Goal: Task Accomplishment & Management: Complete application form

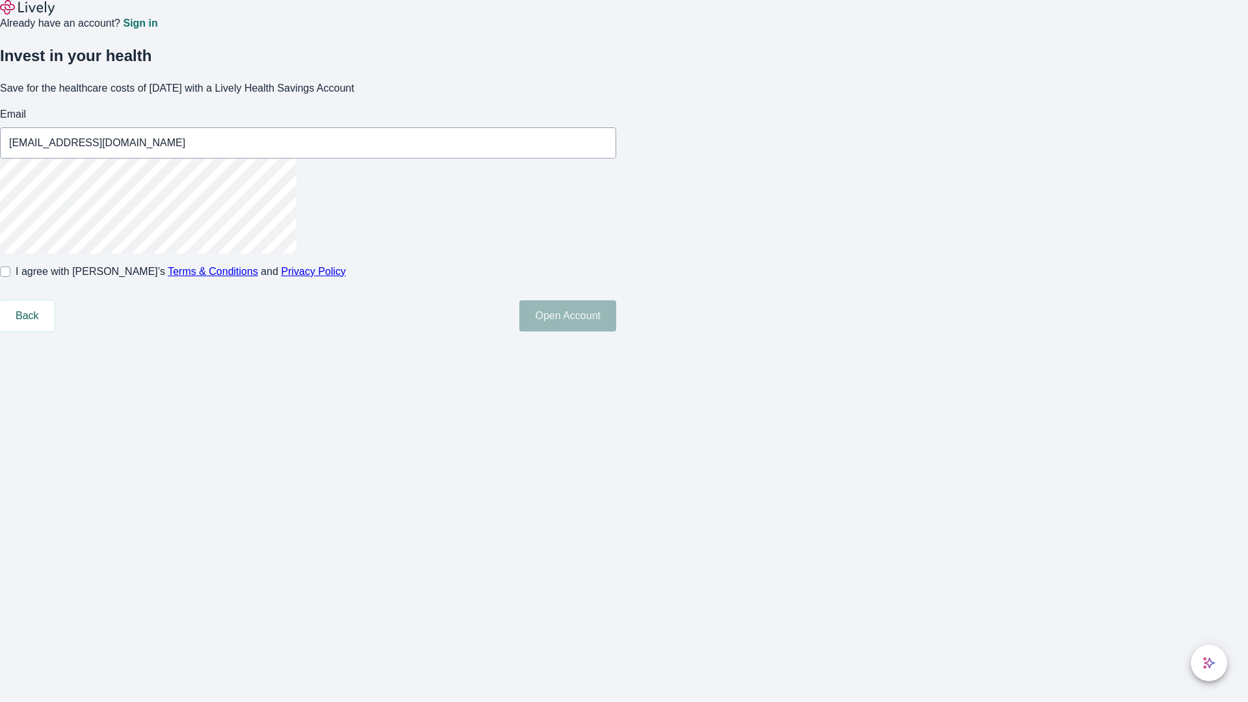
click at [10, 277] on input "I agree with Lively’s Terms & Conditions and Privacy Policy" at bounding box center [5, 272] width 10 height 10
checkbox input "true"
click at [616, 332] on button "Open Account" at bounding box center [567, 315] width 97 height 31
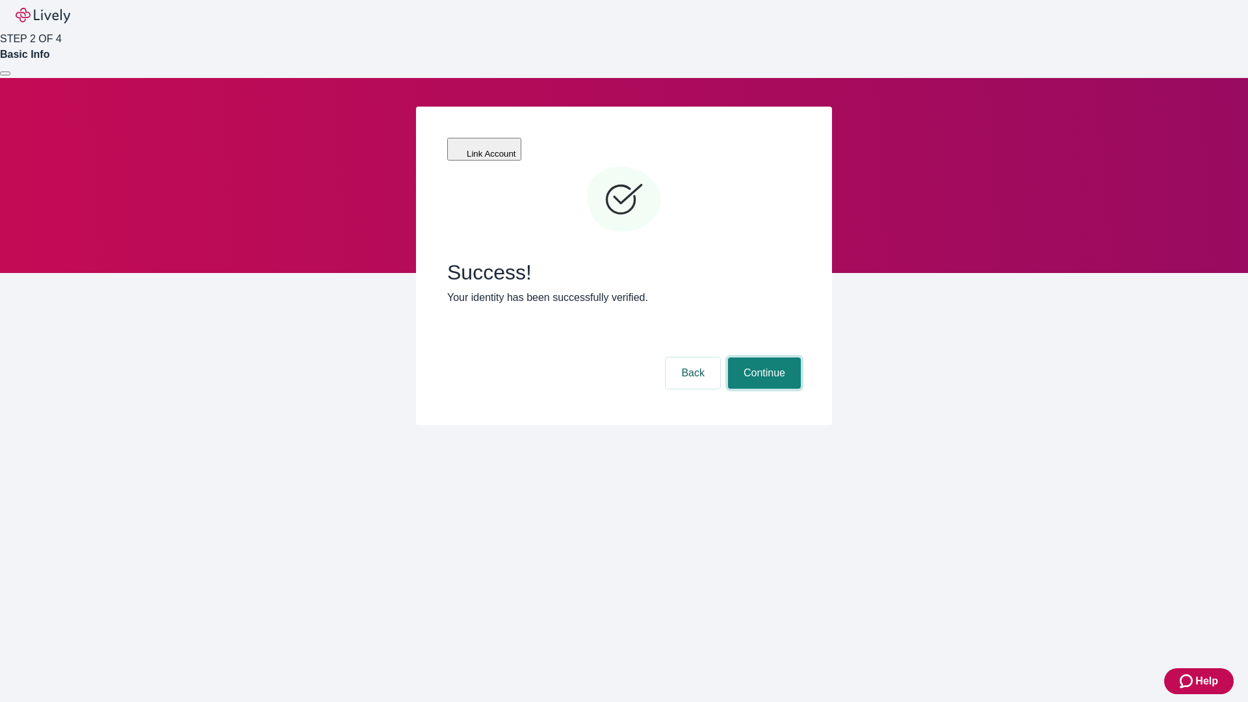
click at [762, 358] on button "Continue" at bounding box center [764, 373] width 73 height 31
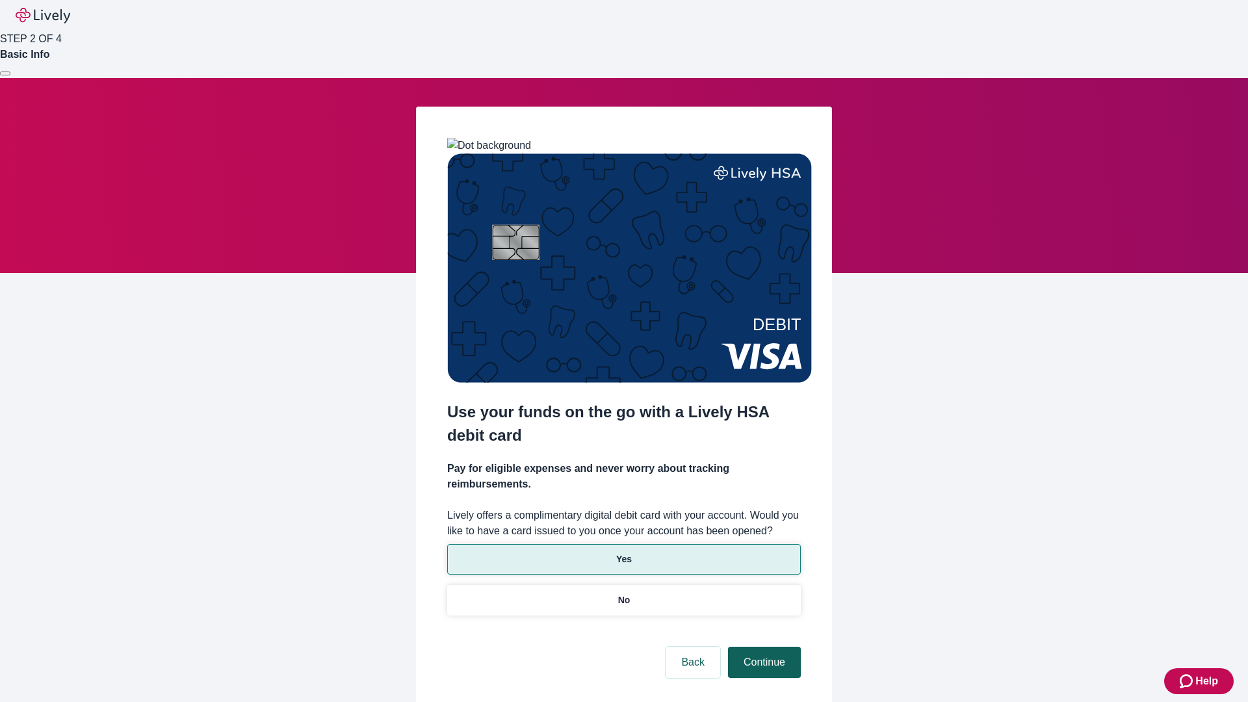
click at [623, 593] on p "No" at bounding box center [624, 600] width 12 height 14
click at [762, 647] on button "Continue" at bounding box center [764, 662] width 73 height 31
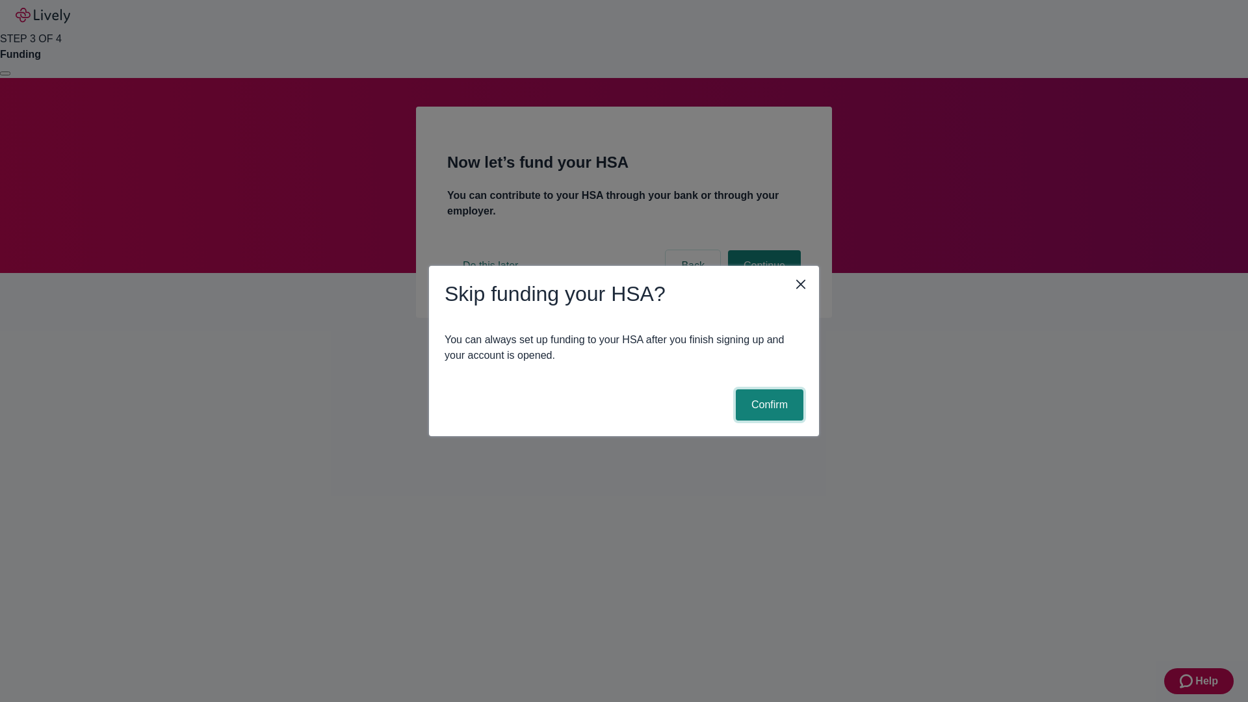
click at [768, 405] on button "Confirm" at bounding box center [770, 404] width 68 height 31
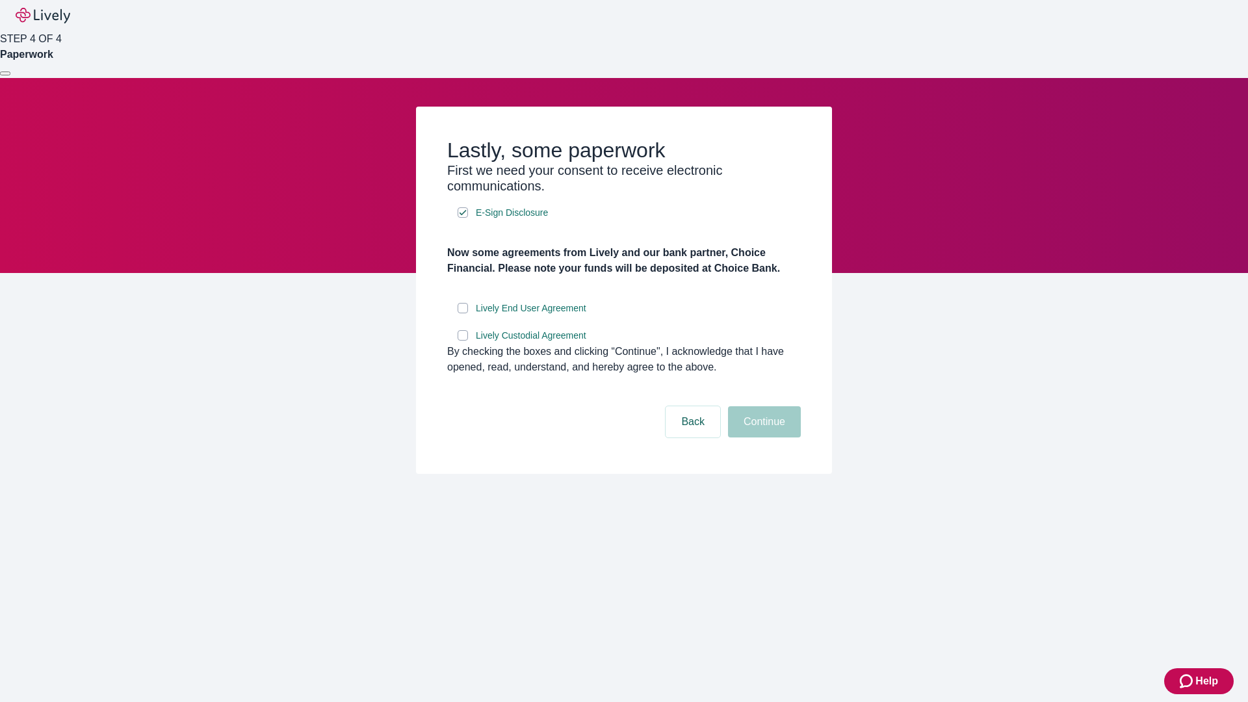
click at [463, 313] on input "Lively End User Agreement" at bounding box center [463, 308] width 10 height 10
checkbox input "true"
click at [463, 341] on input "Lively Custodial Agreement" at bounding box center [463, 335] width 10 height 10
checkbox input "true"
click at [762, 437] on button "Continue" at bounding box center [764, 421] width 73 height 31
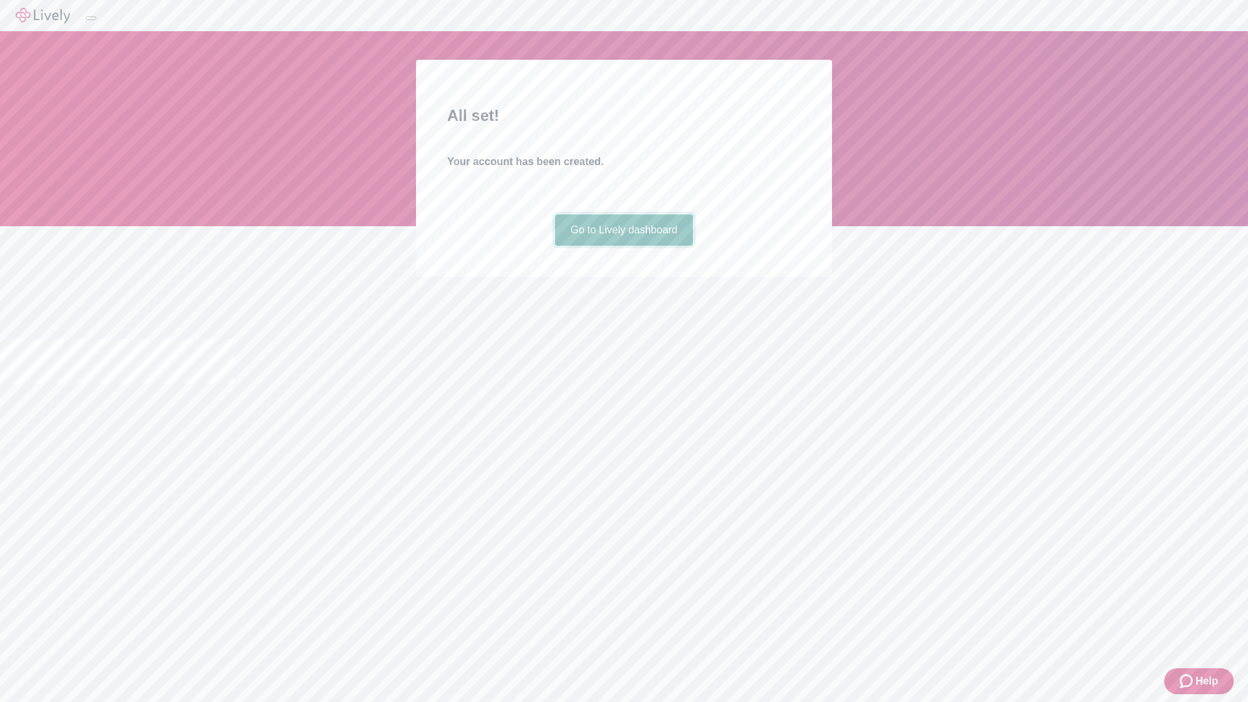
click at [623, 246] on link "Go to Lively dashboard" at bounding box center [624, 230] width 138 height 31
